Goal: Task Accomplishment & Management: Complete application form

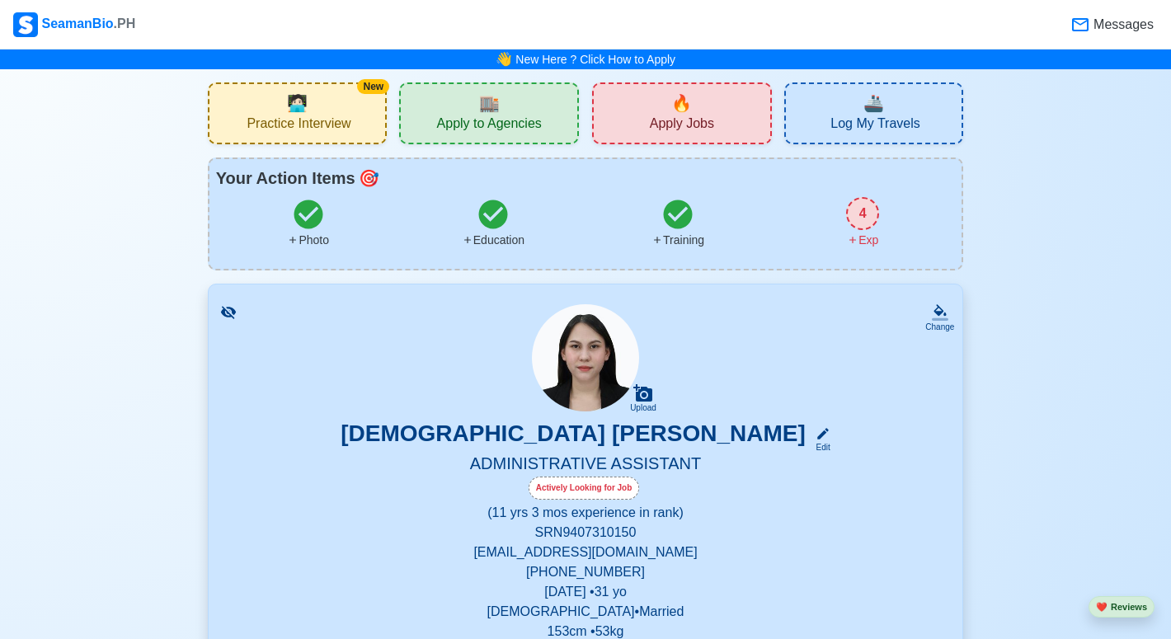
click at [1127, 14] on div "Messages" at bounding box center [1112, 24] width 85 height 21
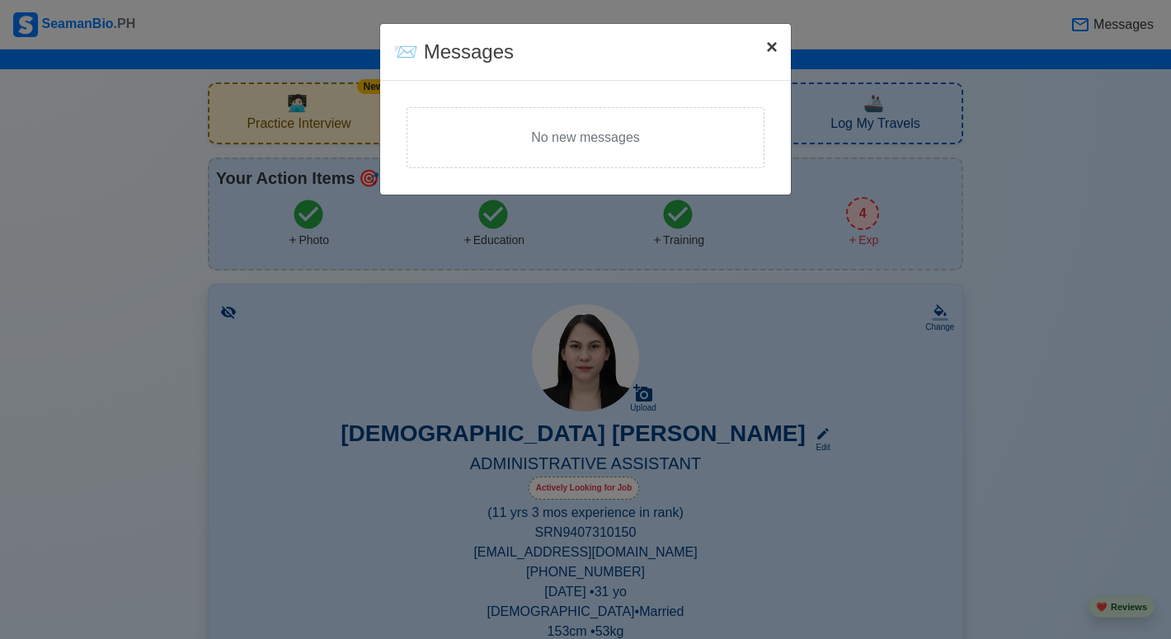
click at [773, 51] on span "×" at bounding box center [772, 46] width 12 height 22
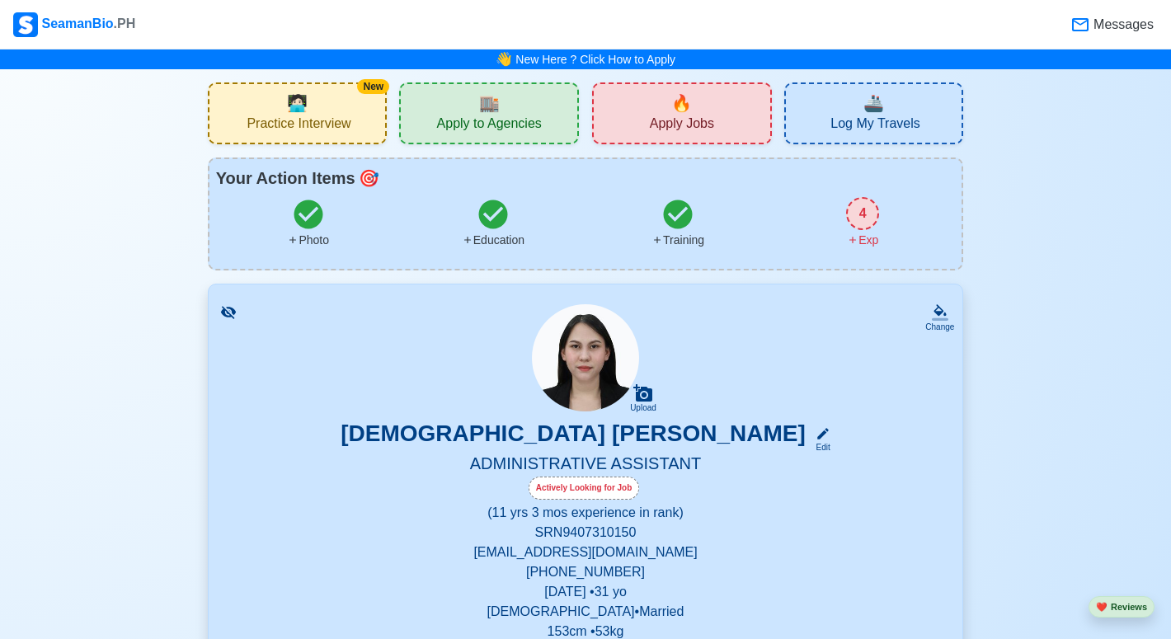
click at [92, 20] on div "SeamanBio .PH" at bounding box center [74, 24] width 122 height 25
click at [523, 136] on div "🏬 Apply to Agencies" at bounding box center [489, 113] width 180 height 62
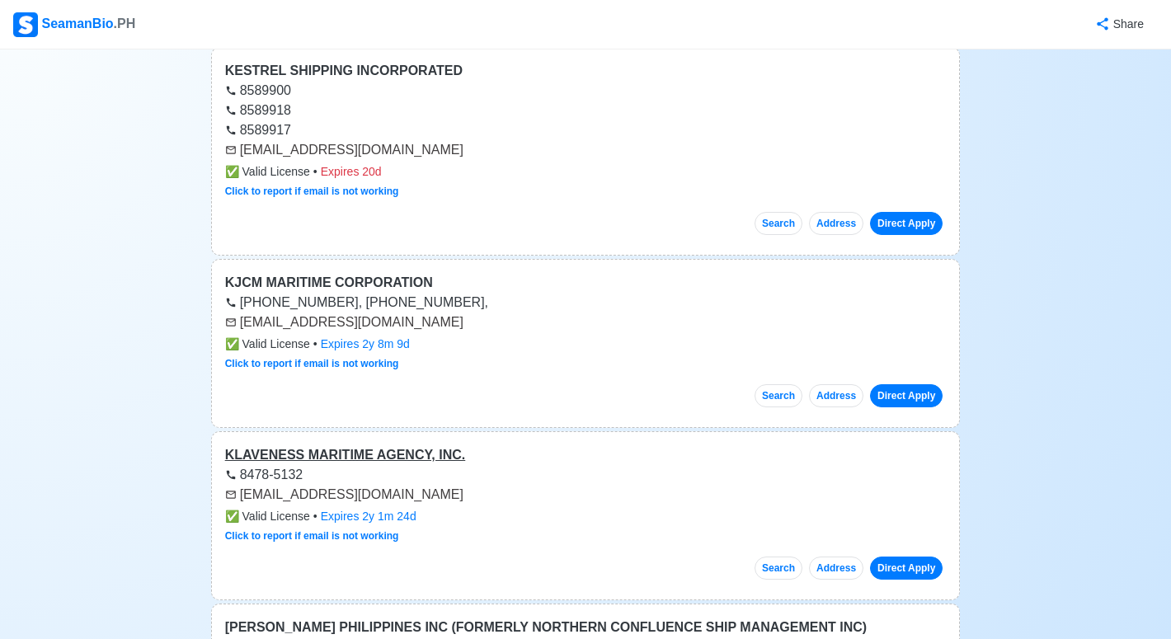
scroll to position [582, 0]
click at [292, 450] on div "KLAVENESS MARITIME AGENCY, INC." at bounding box center [586, 455] width 722 height 20
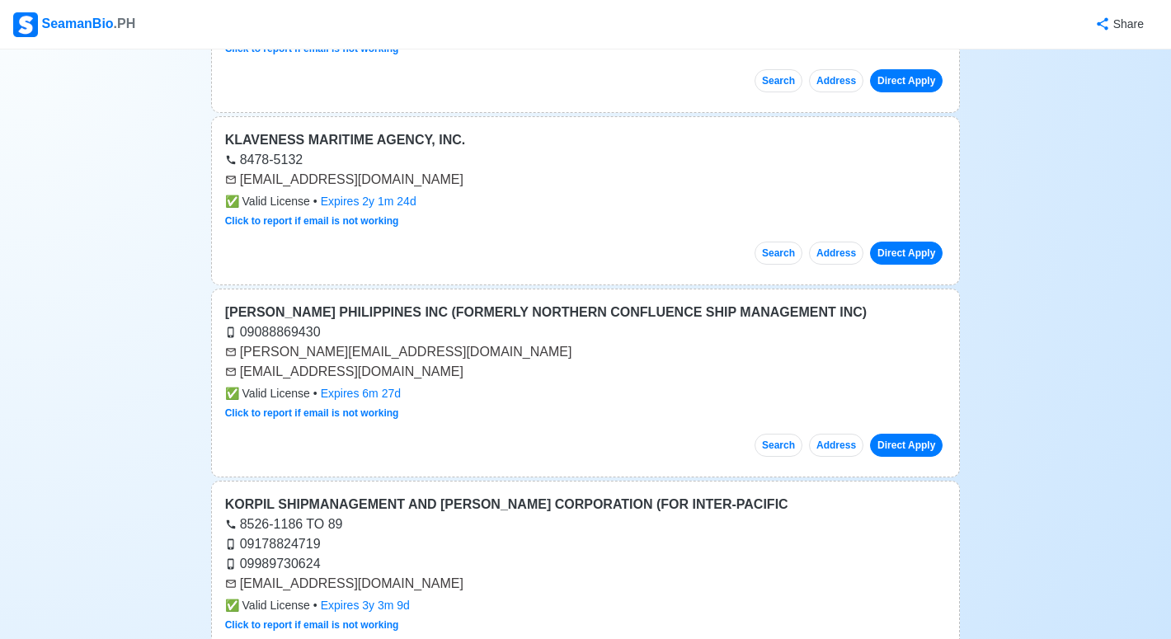
scroll to position [865, 0]
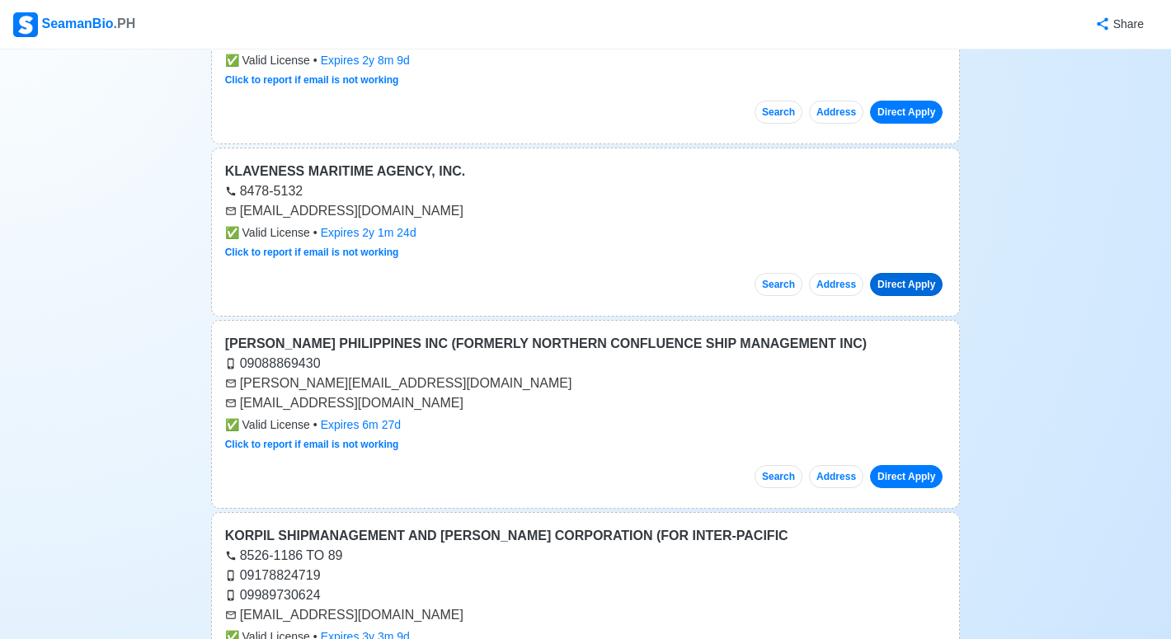
click at [894, 286] on link "Direct Apply" at bounding box center [906, 284] width 73 height 23
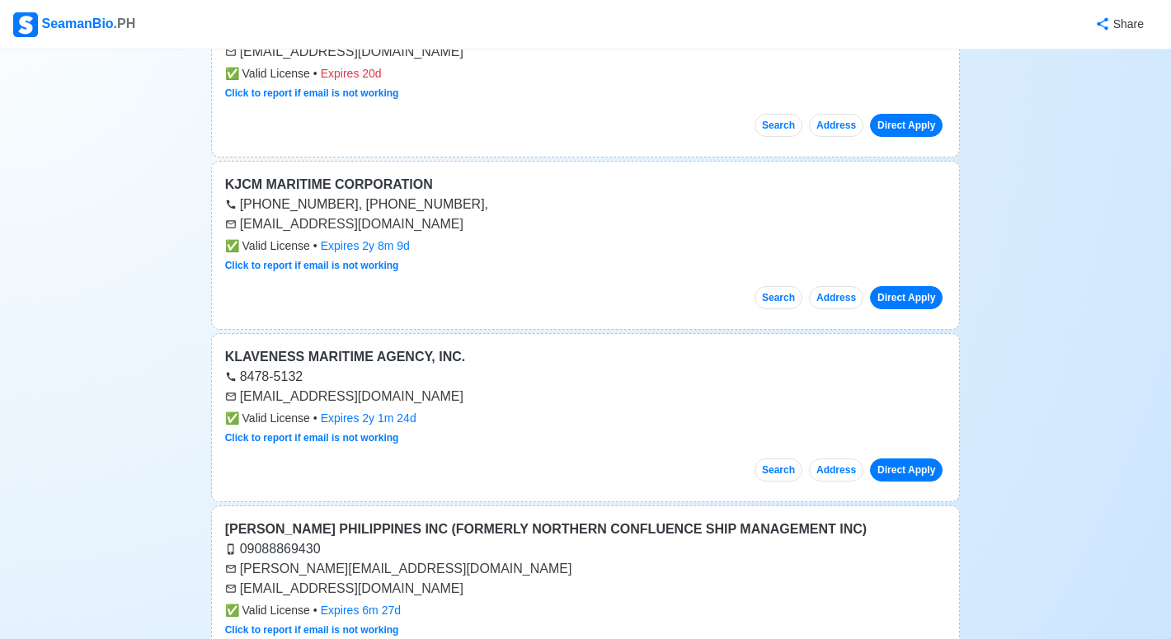
scroll to position [676, 0]
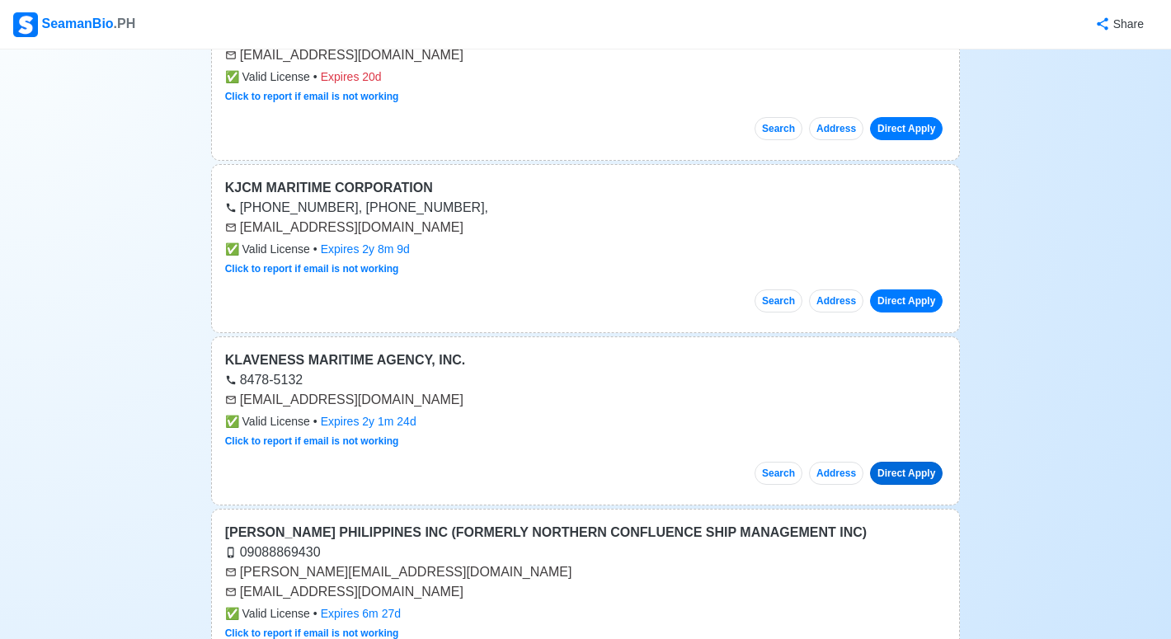
click at [910, 464] on link "Direct Apply" at bounding box center [906, 473] width 73 height 23
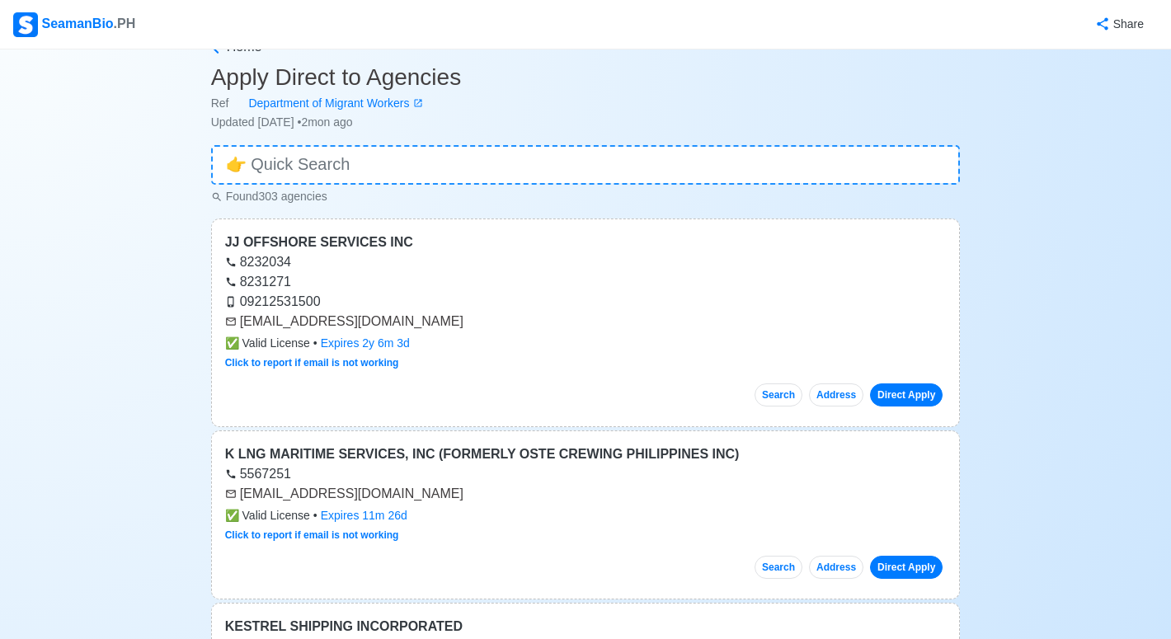
scroll to position [51, 0]
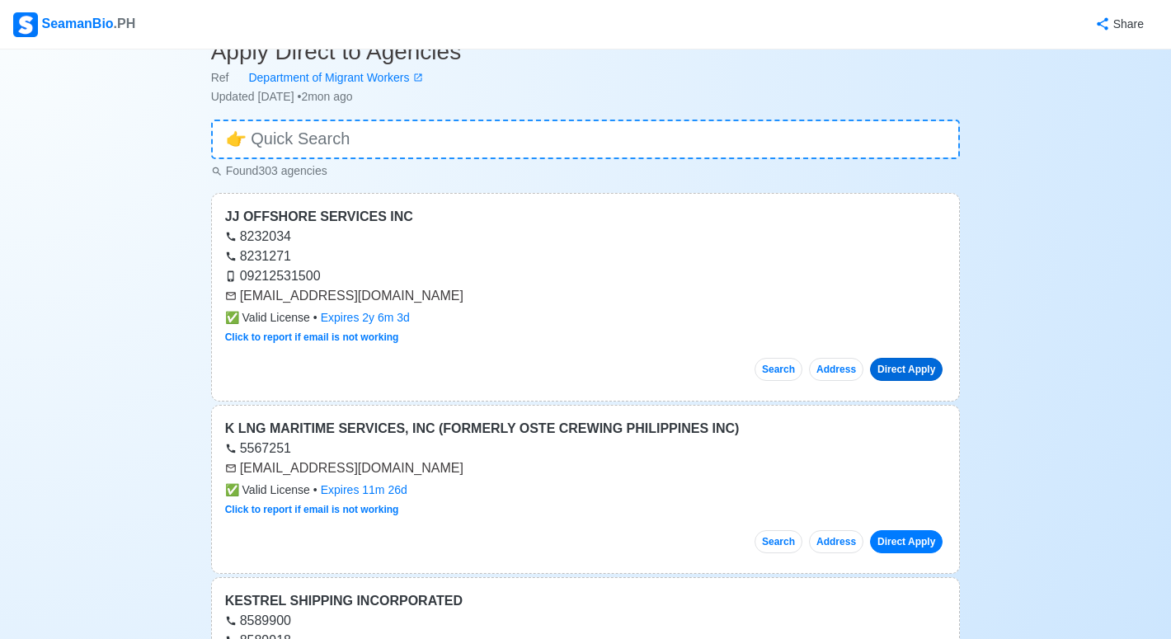
click at [919, 374] on link "Direct Apply" at bounding box center [906, 369] width 73 height 23
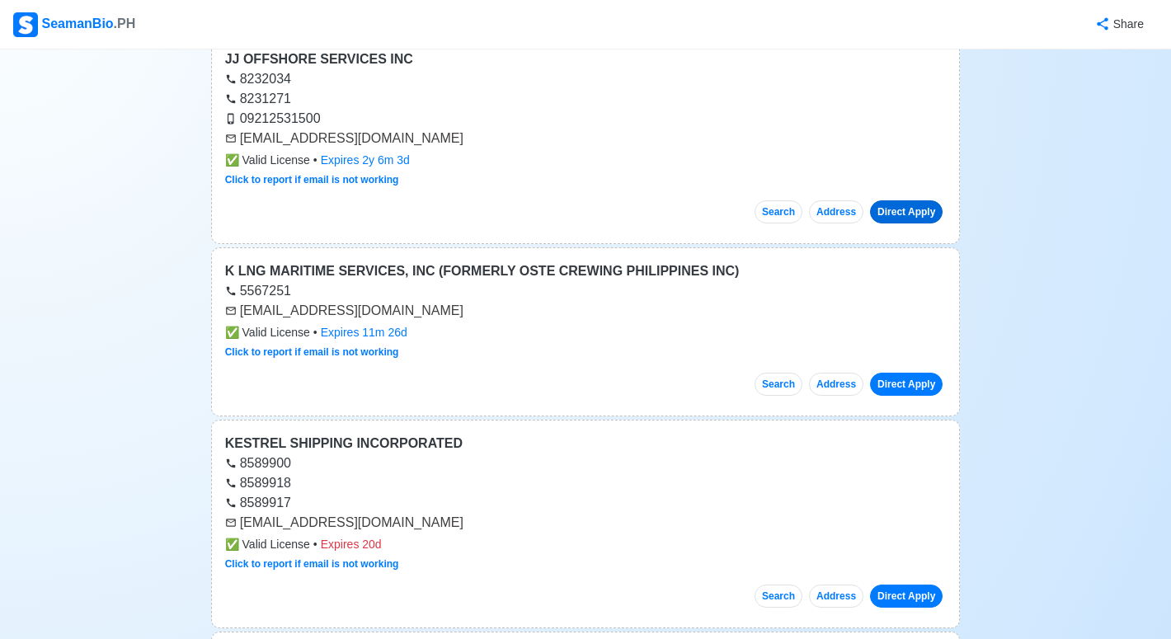
scroll to position [219, 0]
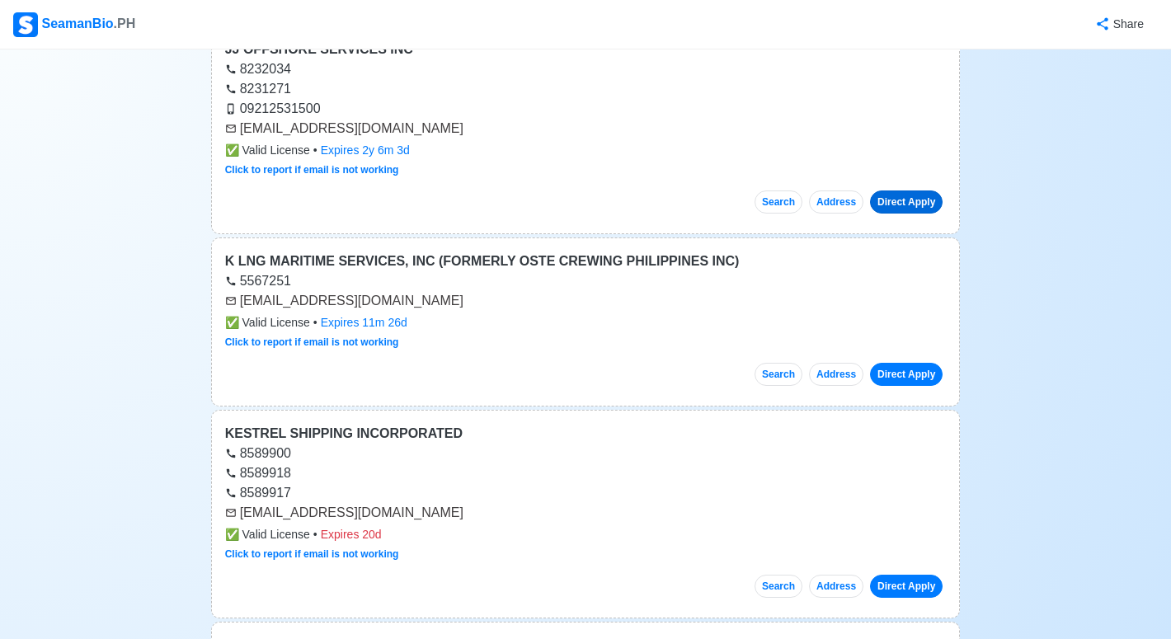
click at [899, 374] on link "Direct Apply" at bounding box center [906, 374] width 73 height 23
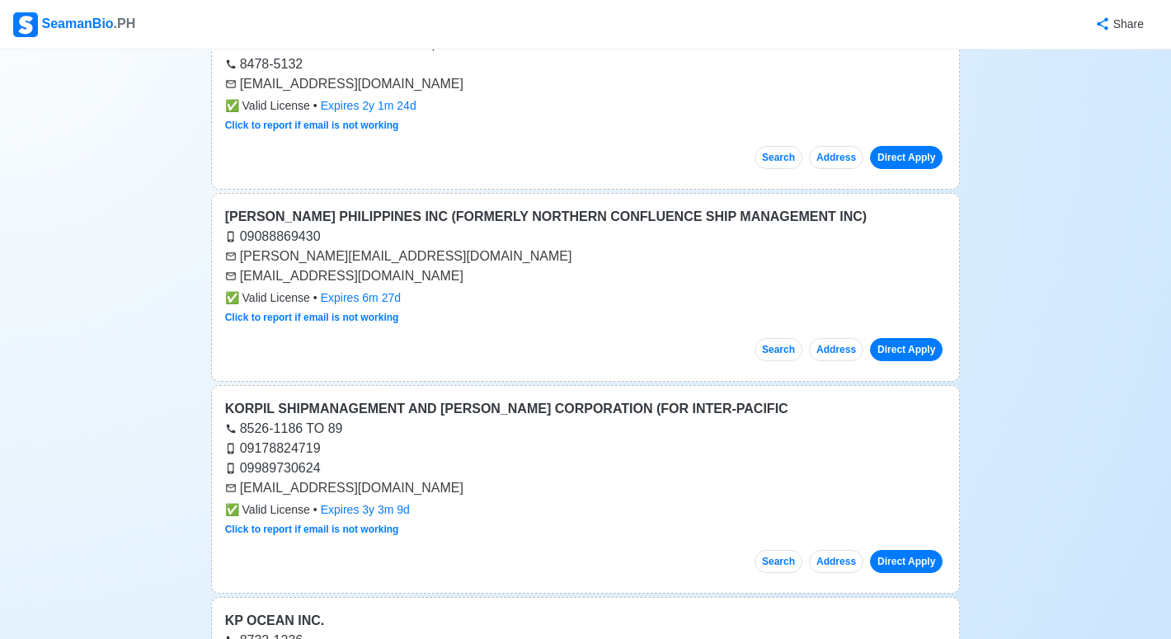
scroll to position [993, 0]
click at [923, 347] on link "Direct Apply" at bounding box center [906, 348] width 73 height 23
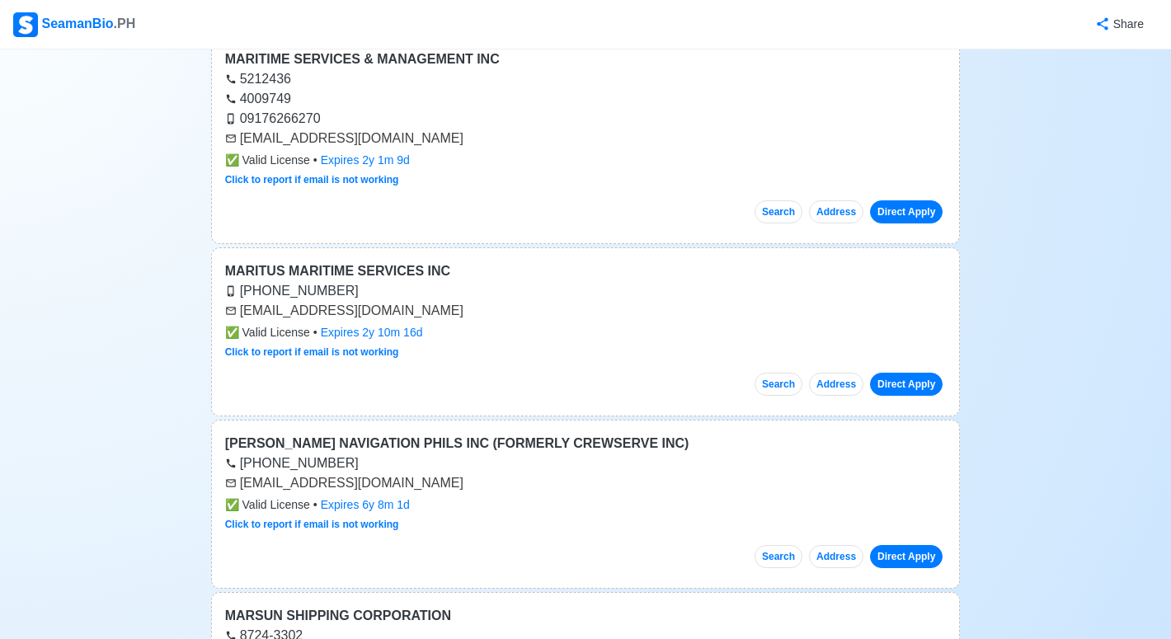
scroll to position [4435, 0]
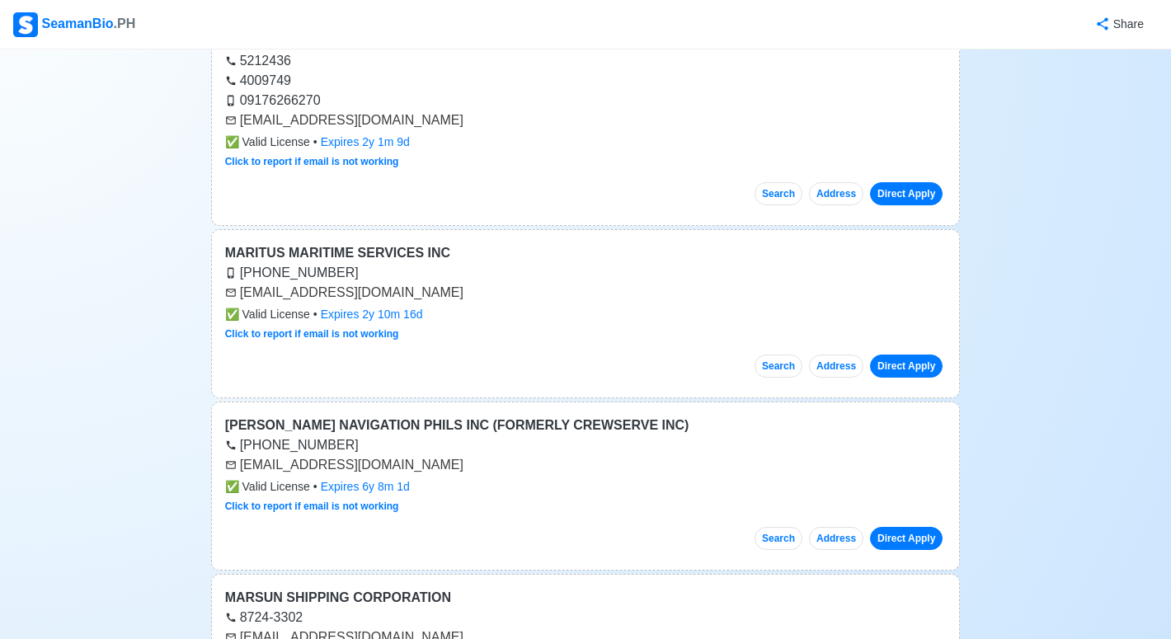
click at [903, 370] on link "Direct Apply" at bounding box center [906, 366] width 73 height 23
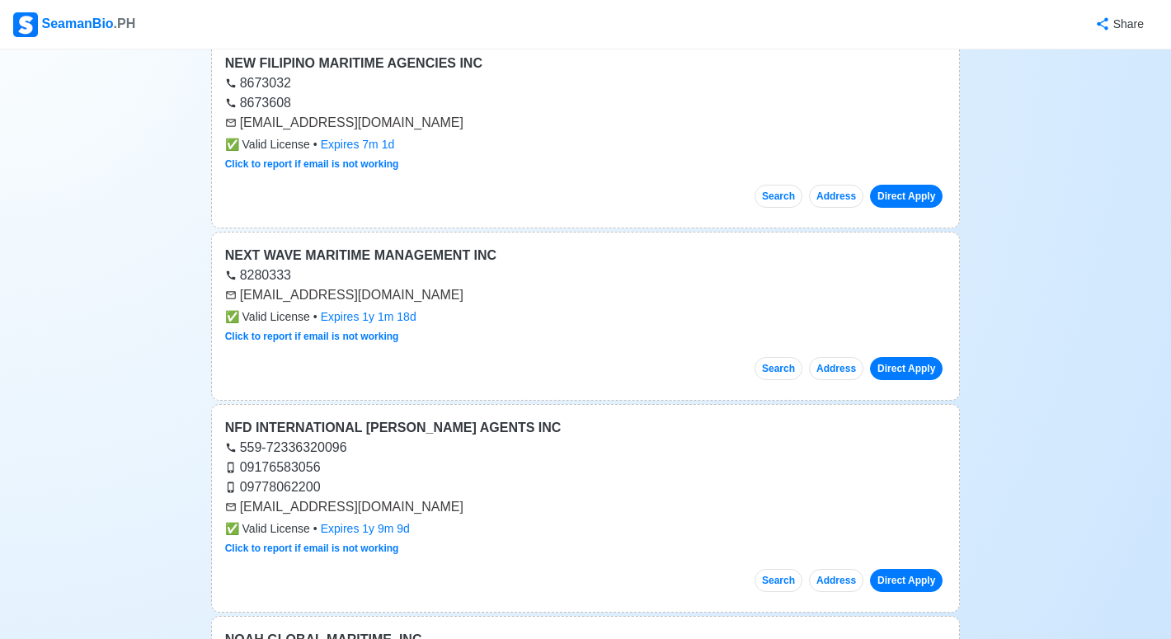
scroll to position [9765, 0]
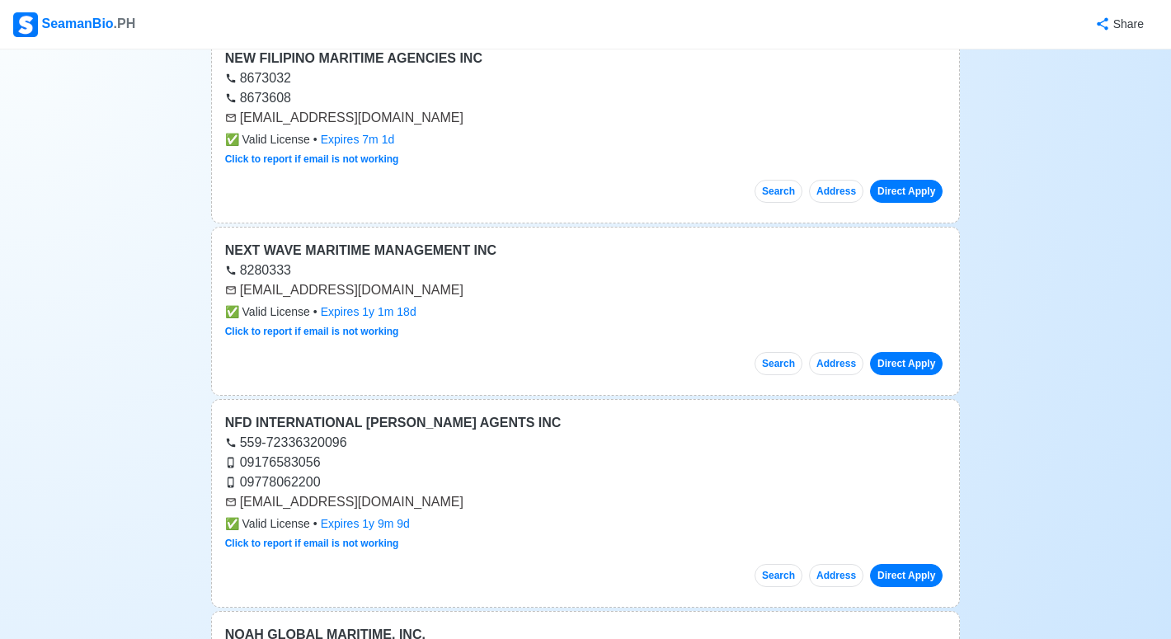
click at [916, 195] on link "Direct Apply" at bounding box center [906, 191] width 73 height 23
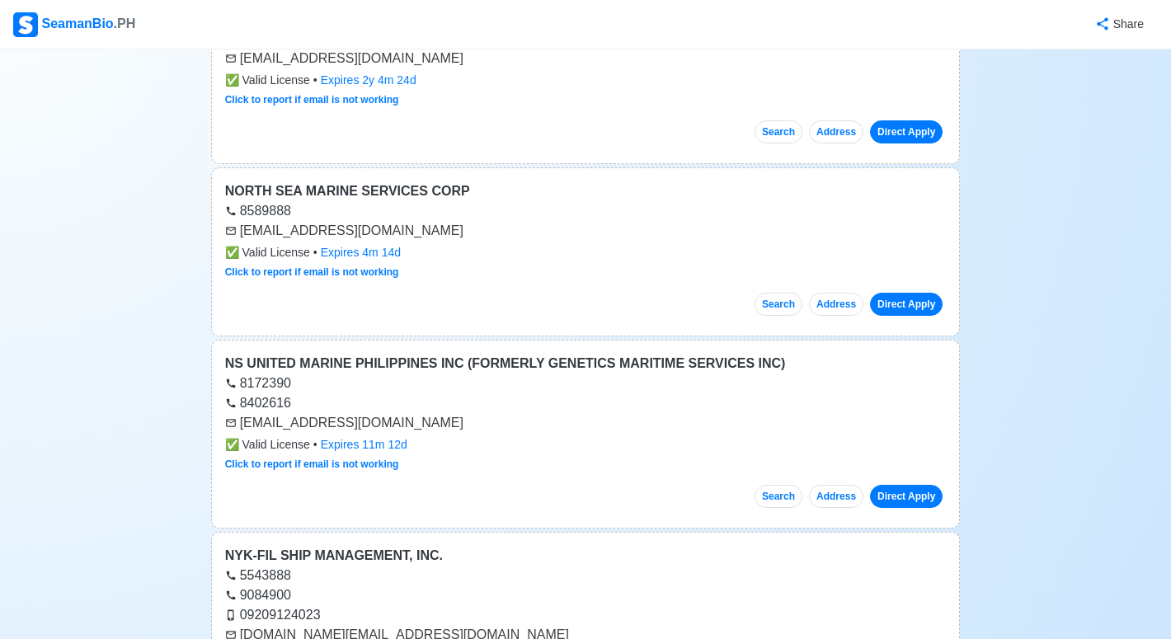
scroll to position [11245, 0]
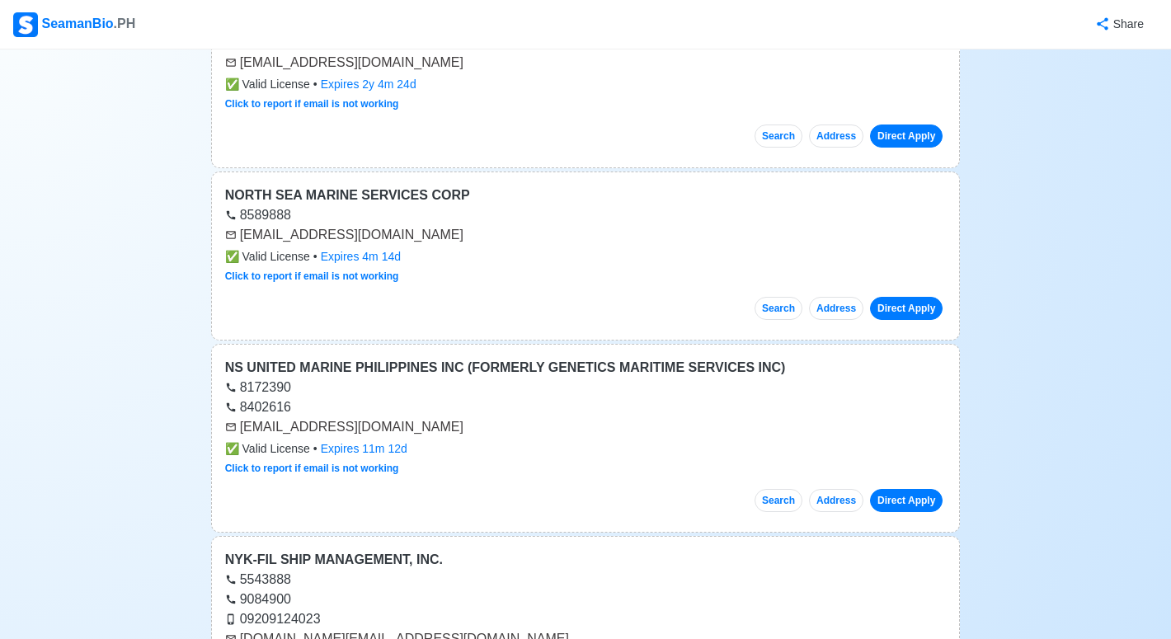
click at [928, 497] on link "Direct Apply" at bounding box center [906, 500] width 73 height 23
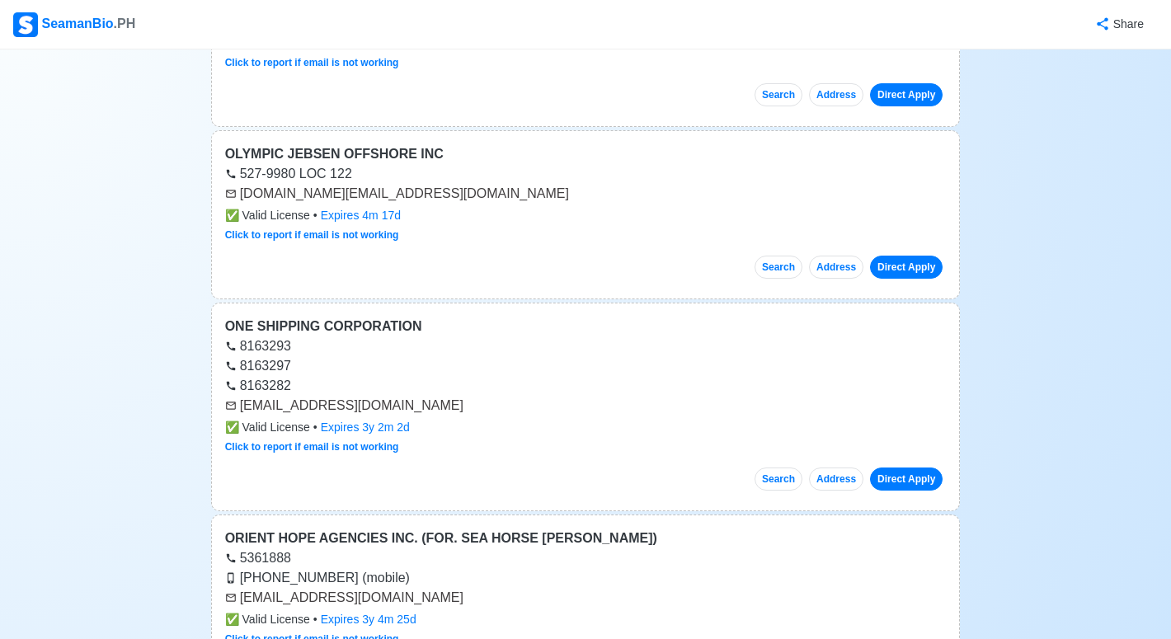
scroll to position [12288, 0]
click at [906, 263] on link "Direct Apply" at bounding box center [906, 266] width 73 height 23
click at [479, 361] on div "8163297" at bounding box center [586, 366] width 722 height 20
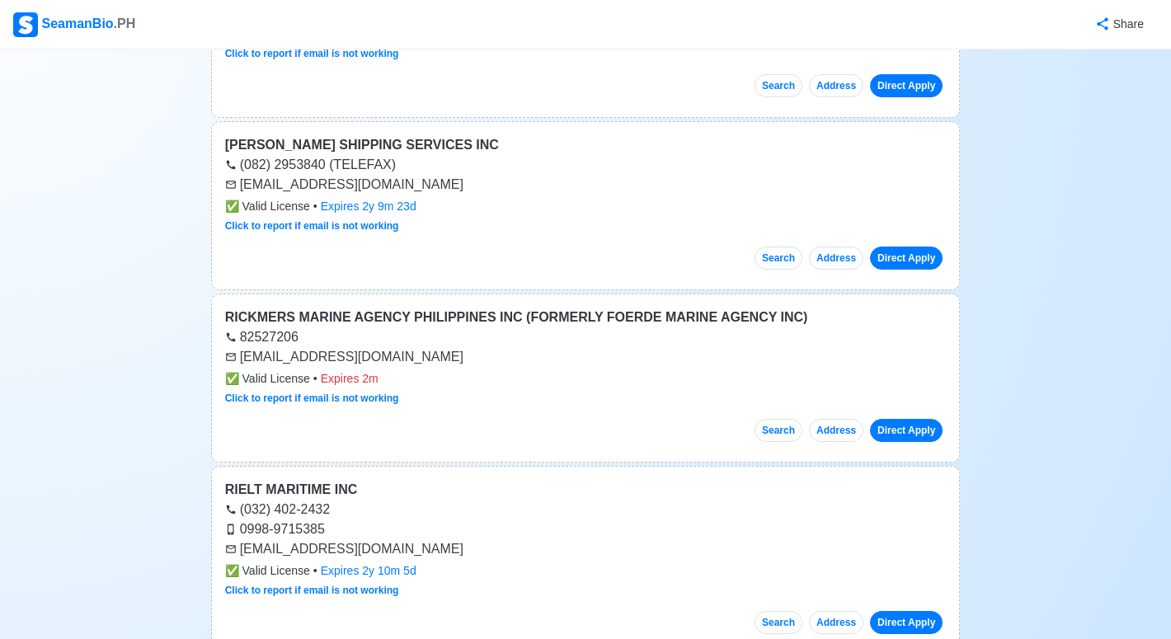
scroll to position [19151, 0]
